Goal: Task Accomplishment & Management: Use online tool/utility

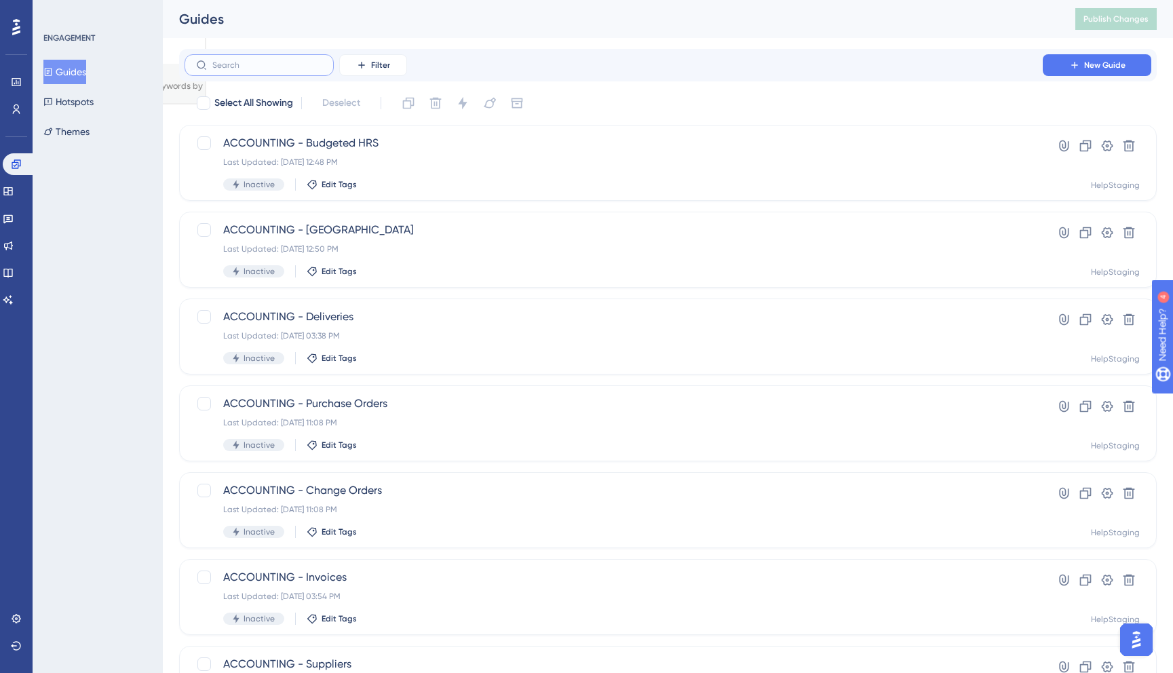
click at [267, 64] on input "text" at bounding box center [267, 64] width 110 height 9
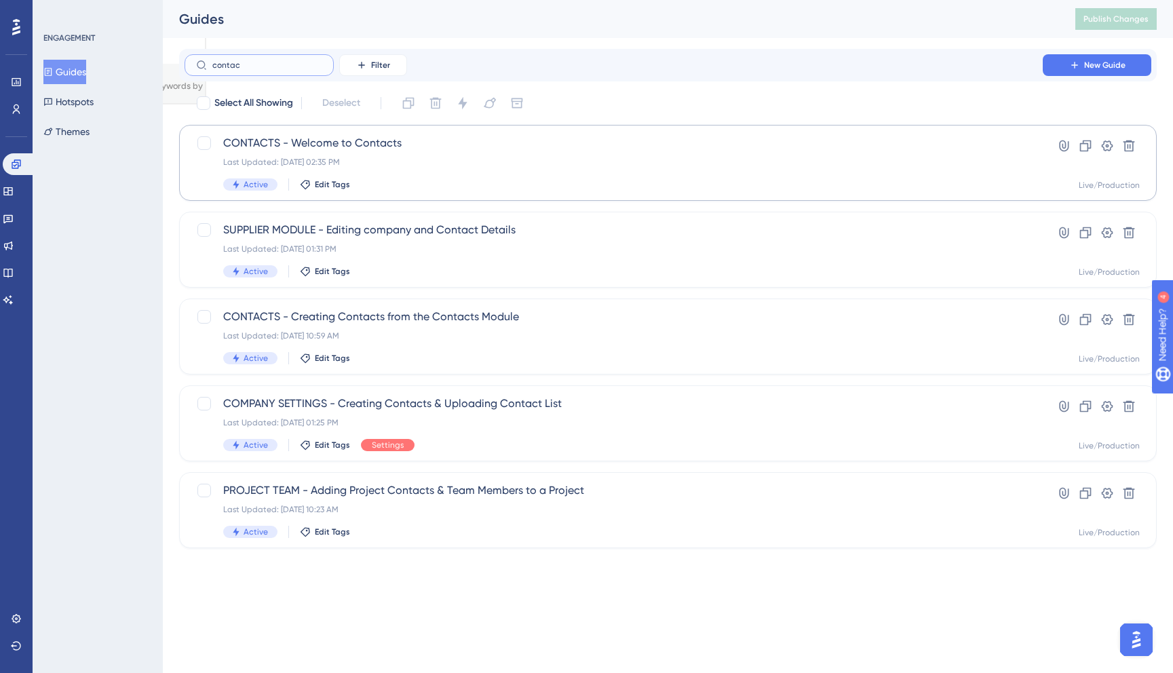
type input "contac"
click at [643, 157] on div "Last Updated: [DATE] 02:35 PM" at bounding box center [613, 162] width 781 height 11
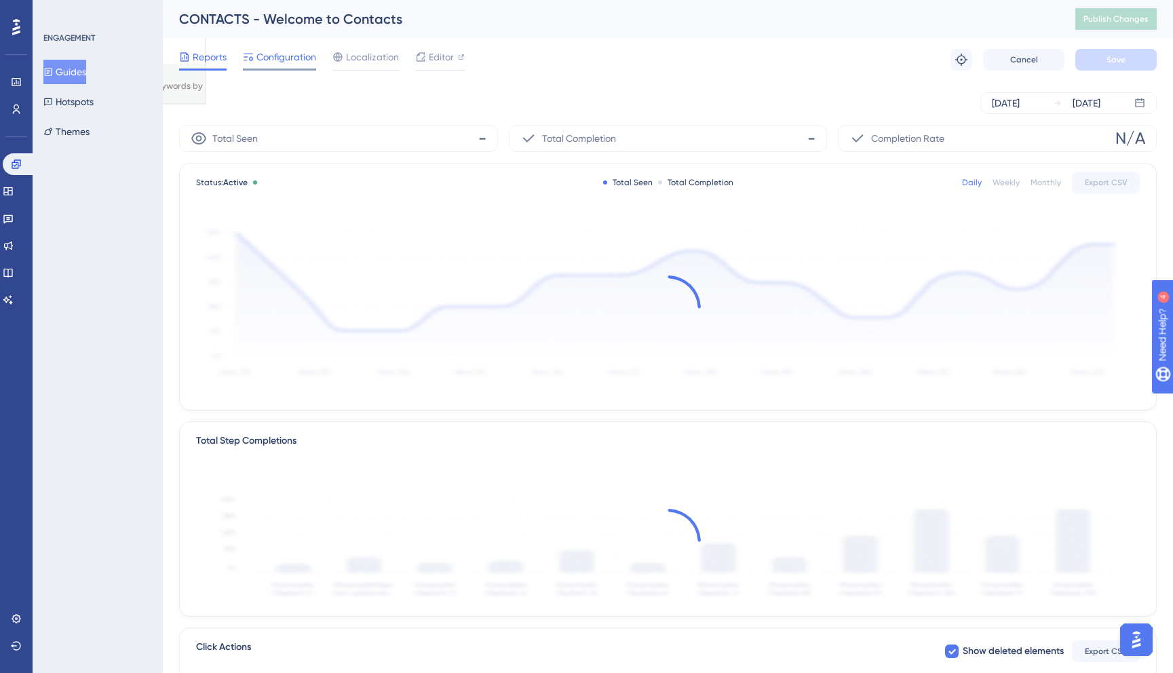
click at [279, 63] on span "Configuration" at bounding box center [286, 57] width 60 height 16
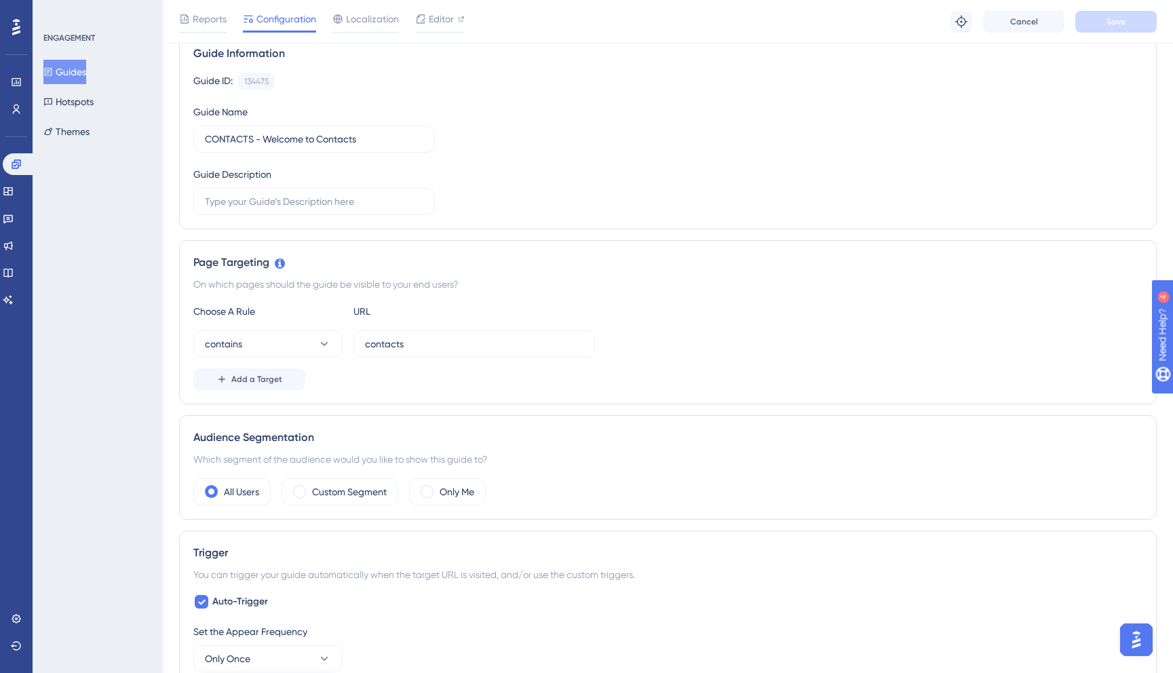
scroll to position [113, 0]
click at [289, 379] on button "Add a Target" at bounding box center [249, 378] width 112 height 22
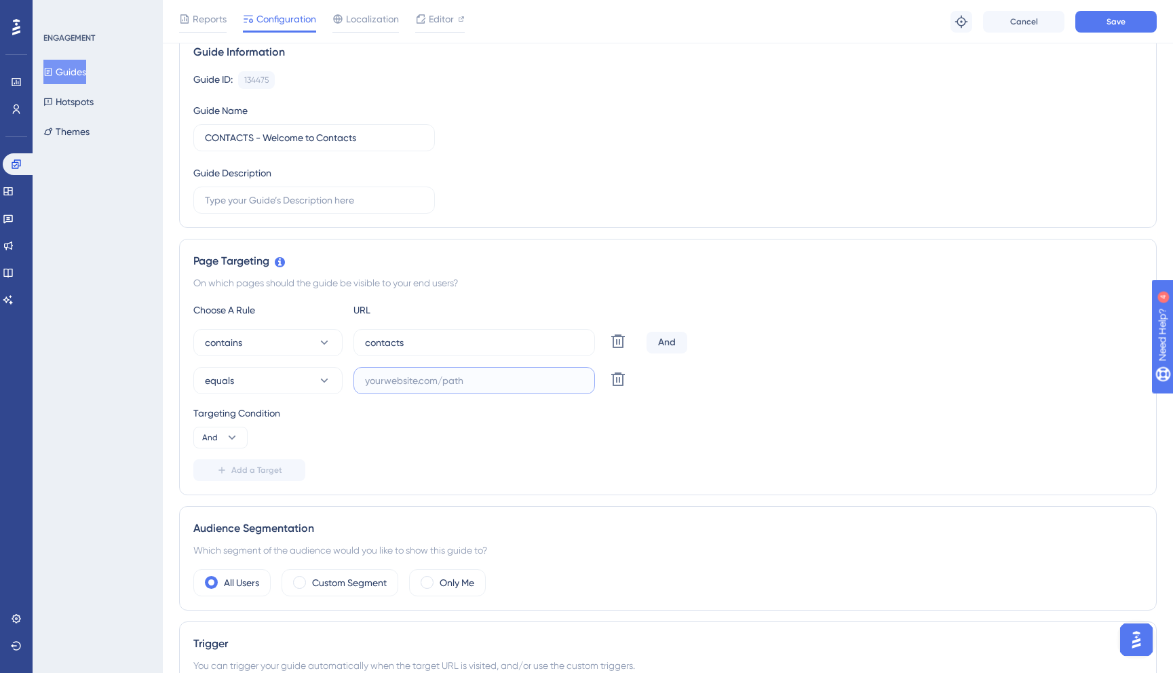
click at [482, 387] on input "text" at bounding box center [474, 380] width 218 height 15
type input "l"
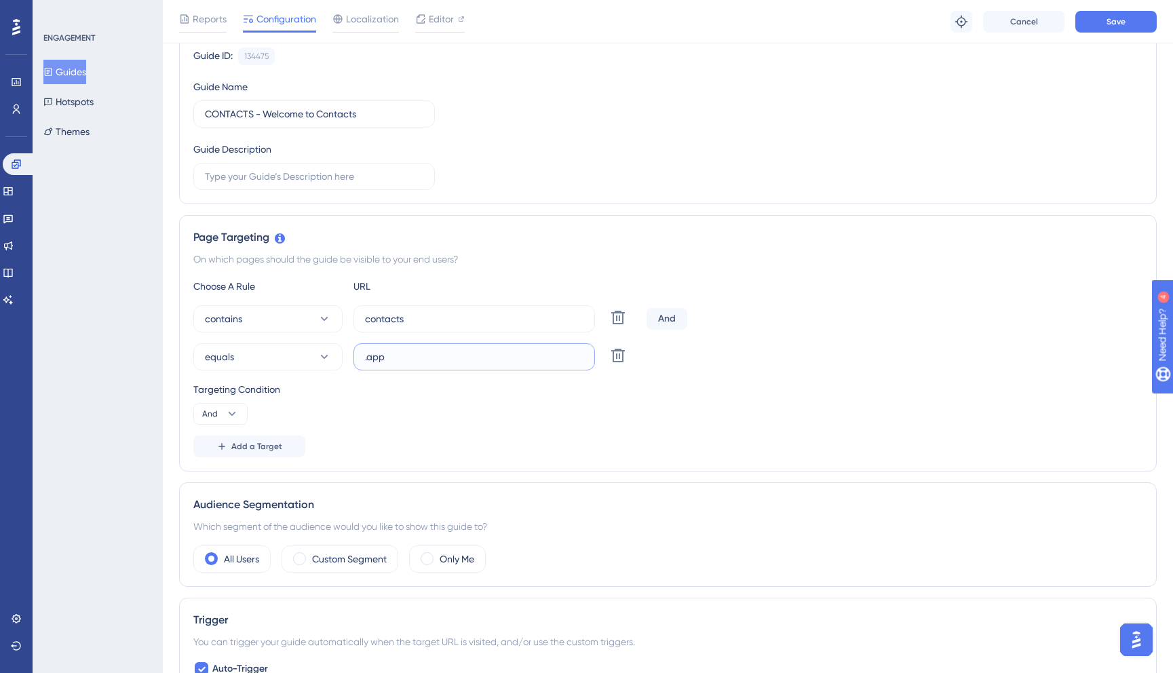
scroll to position [141, 0]
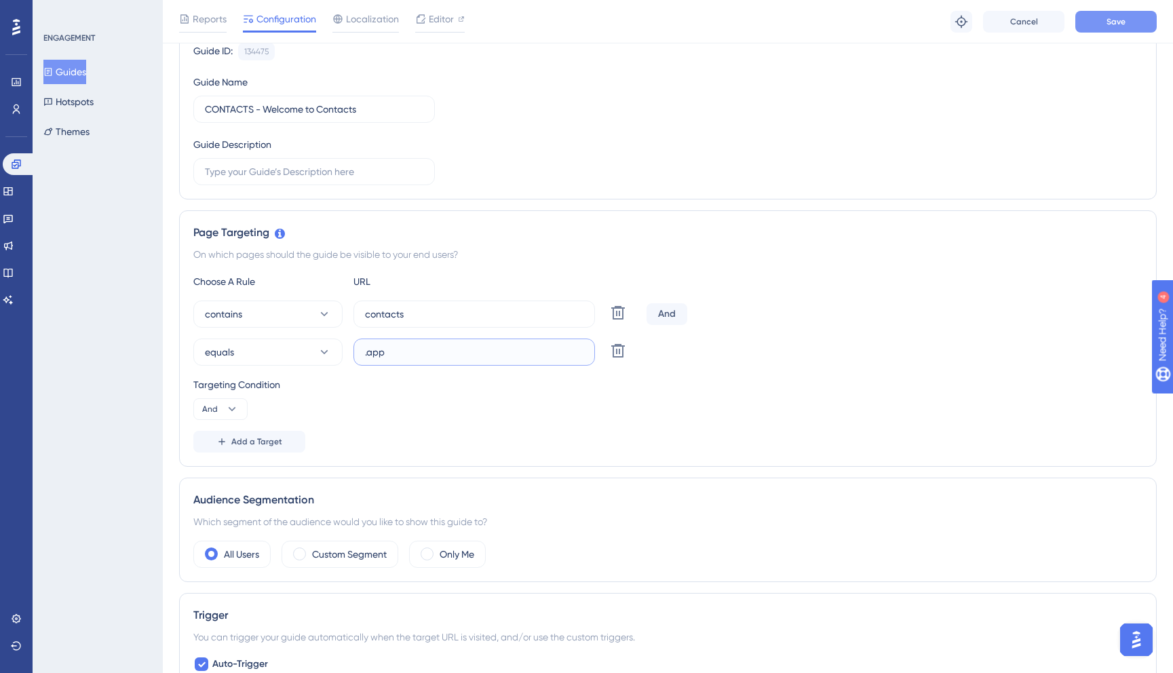
type input ".app"
click at [1118, 20] on span "Save" at bounding box center [1116, 21] width 19 height 11
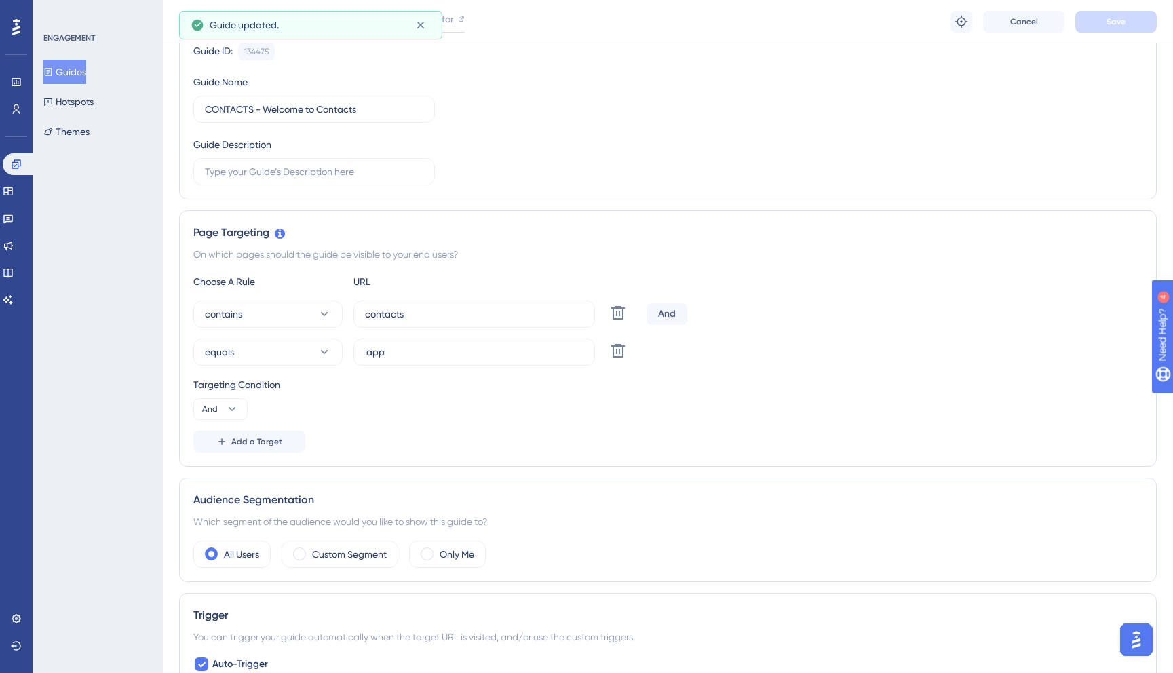
scroll to position [0, 0]
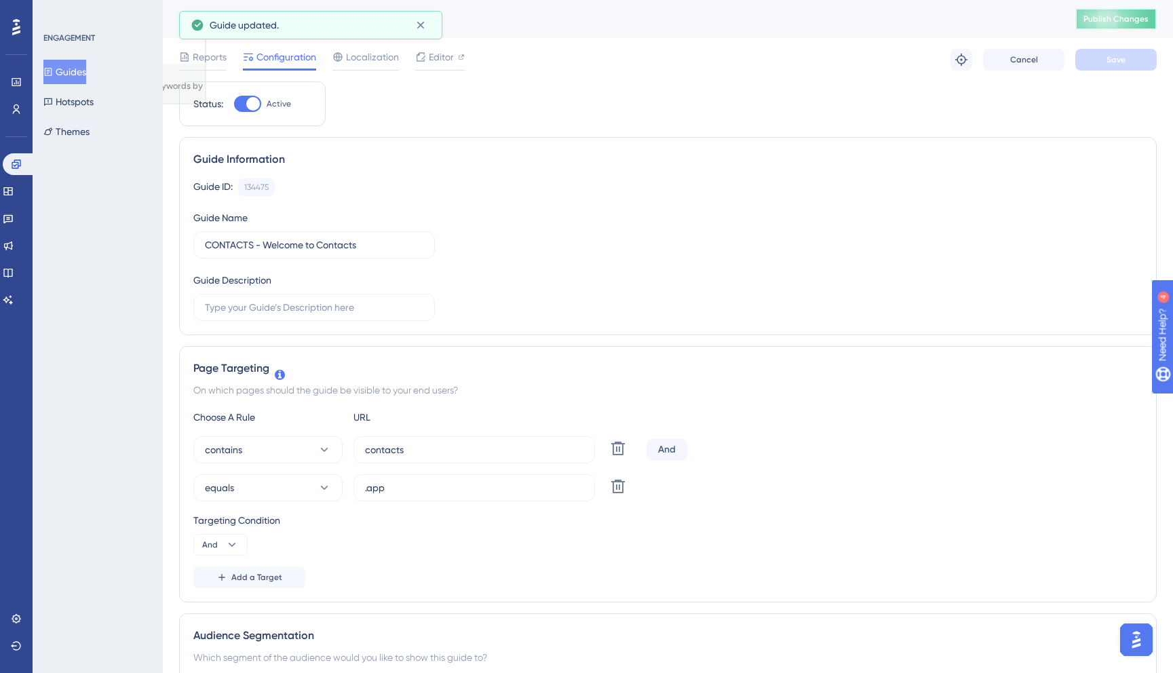
click at [1130, 16] on span "Publish Changes" at bounding box center [1115, 19] width 65 height 11
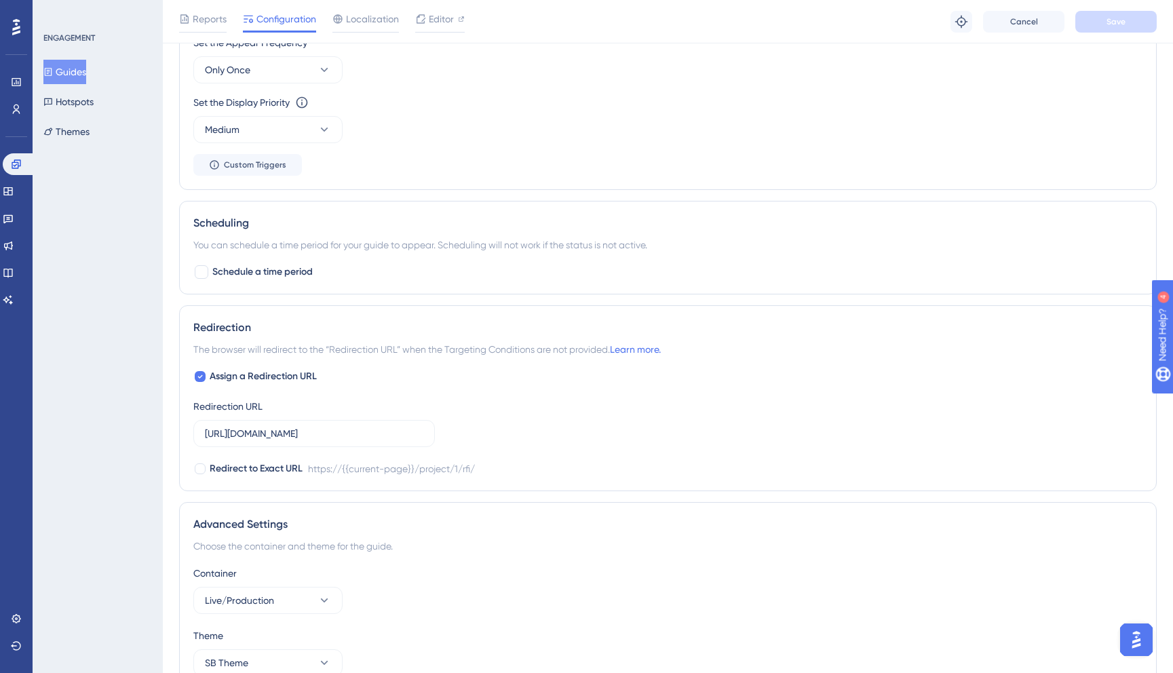
scroll to position [798, 0]
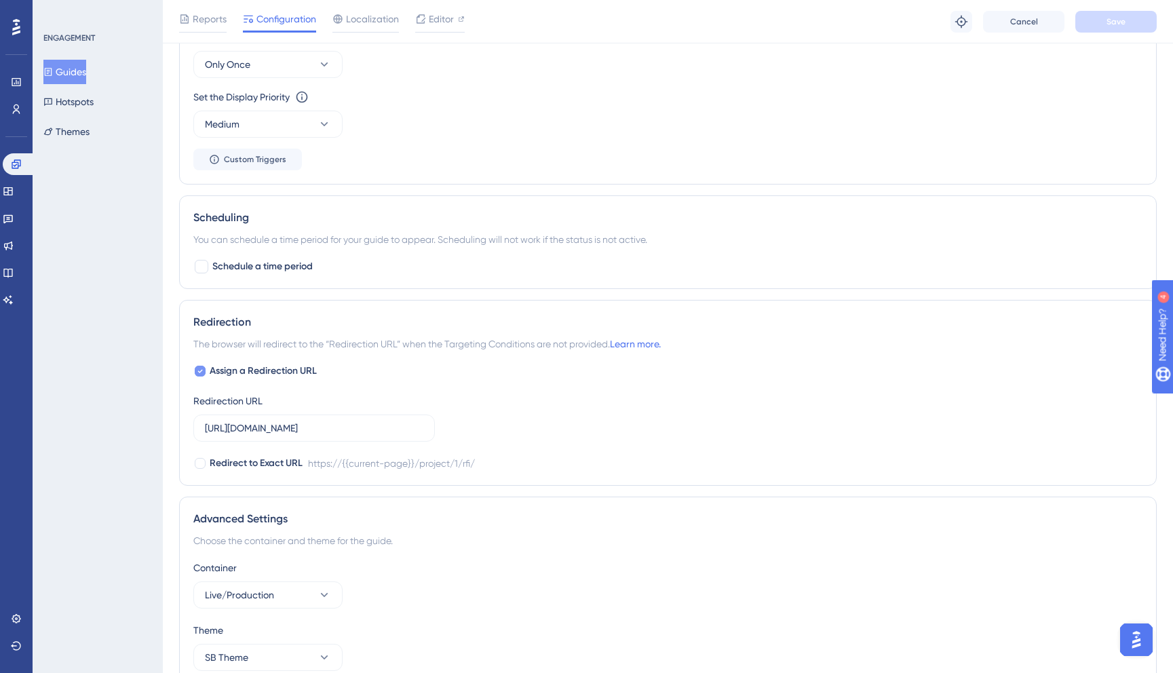
click at [284, 375] on span "Assign a Redirection URL" at bounding box center [263, 371] width 107 height 16
checkbox input "false"
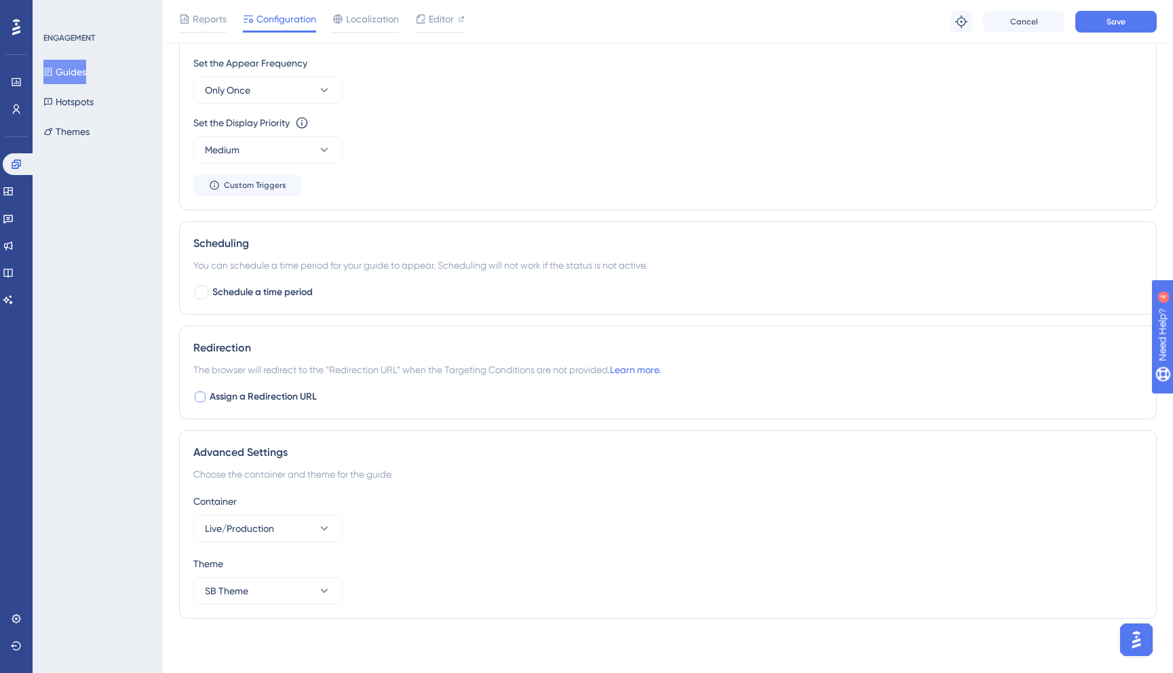
scroll to position [772, 0]
click at [1114, 26] on span "Save" at bounding box center [1116, 21] width 19 height 11
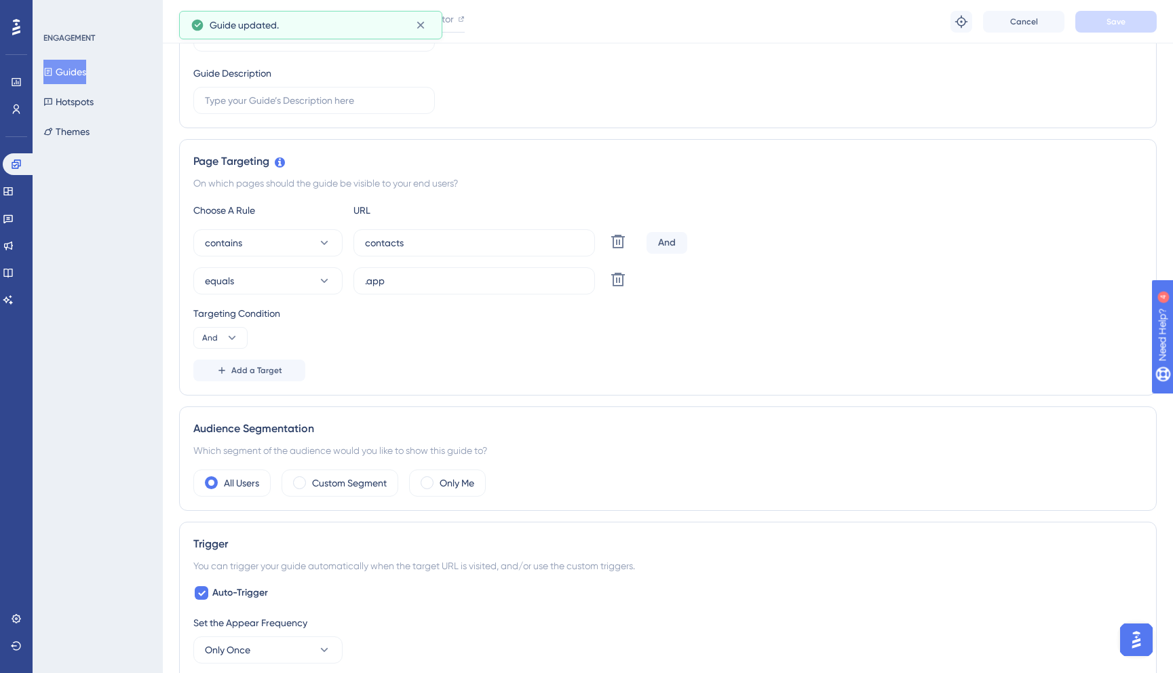
scroll to position [0, 0]
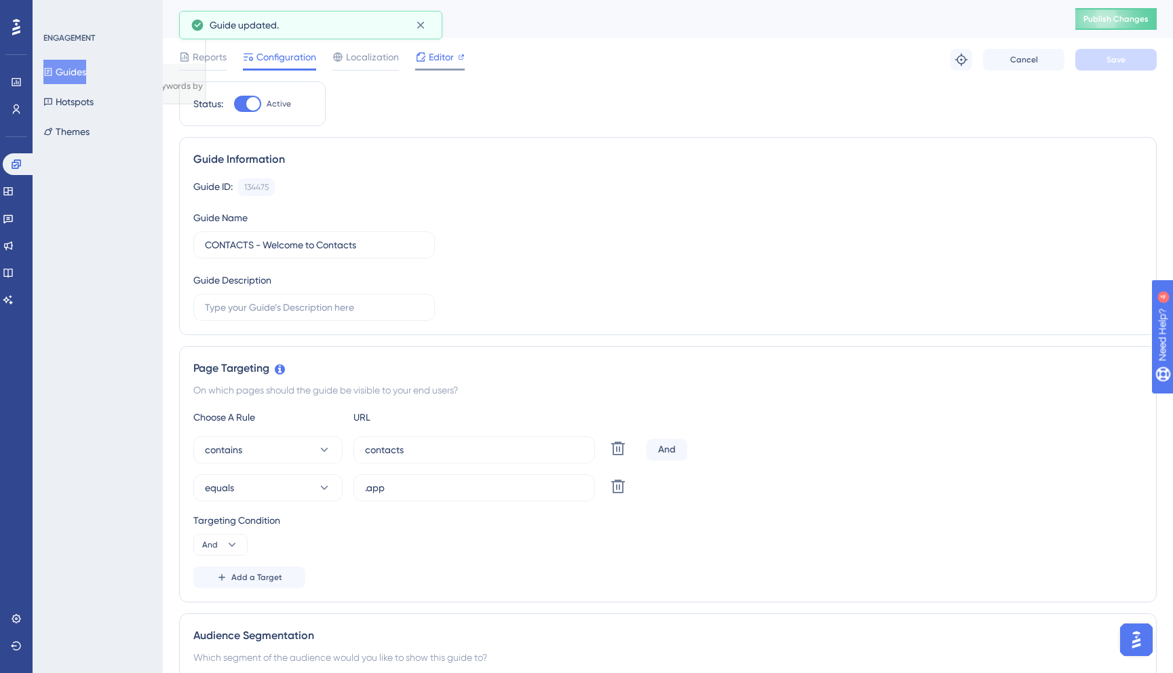
click at [428, 69] on div at bounding box center [440, 70] width 50 height 2
